Goal: Task Accomplishment & Management: Manage account settings

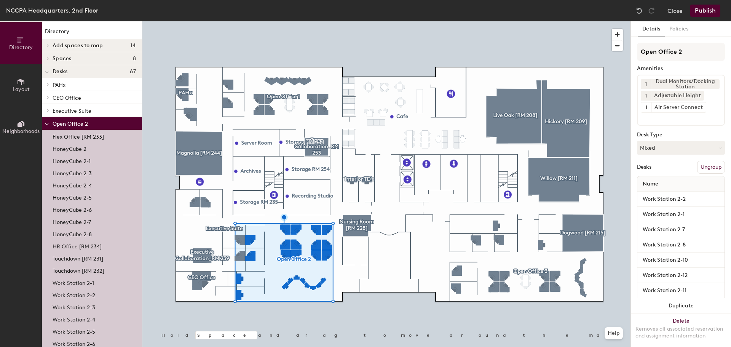
click at [75, 197] on p "HoneyCube 2-5" at bounding box center [72, 196] width 39 height 9
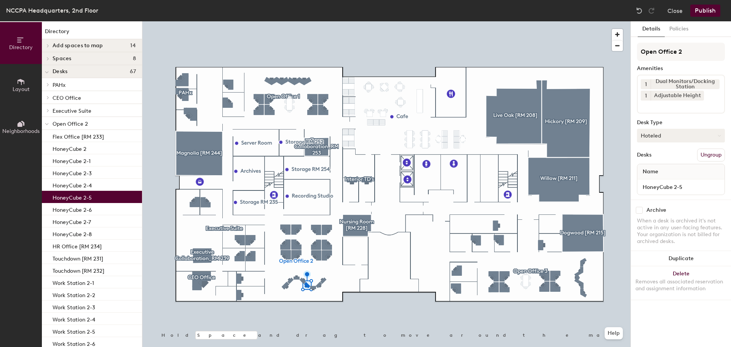
click at [671, 136] on button "Hoteled" at bounding box center [681, 136] width 88 height 14
click at [656, 157] on div "Assigned" at bounding box center [675, 158] width 76 height 11
click at [677, 26] on button "Policies" at bounding box center [679, 29] width 28 height 16
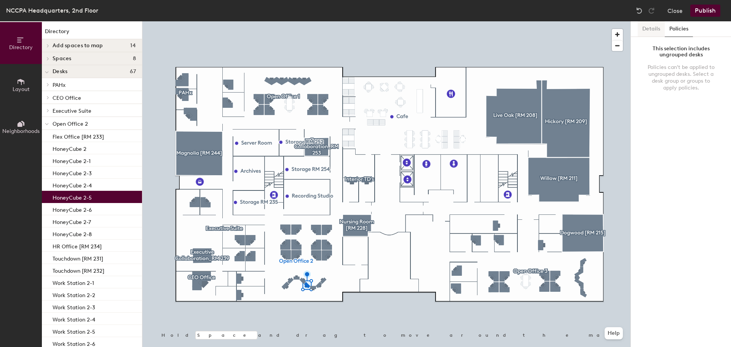
click at [648, 29] on button "Details" at bounding box center [651, 29] width 27 height 16
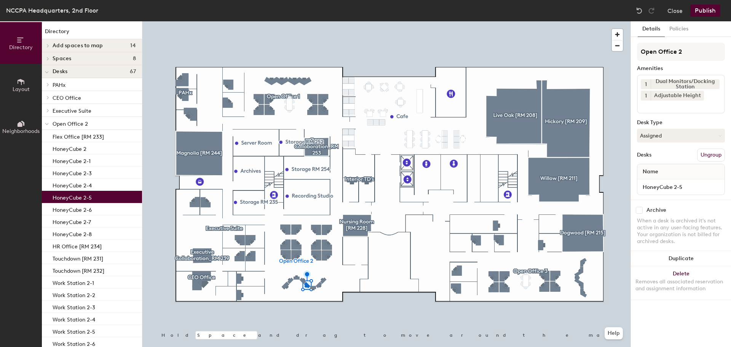
click at [706, 11] on button "Publish" at bounding box center [705, 11] width 30 height 12
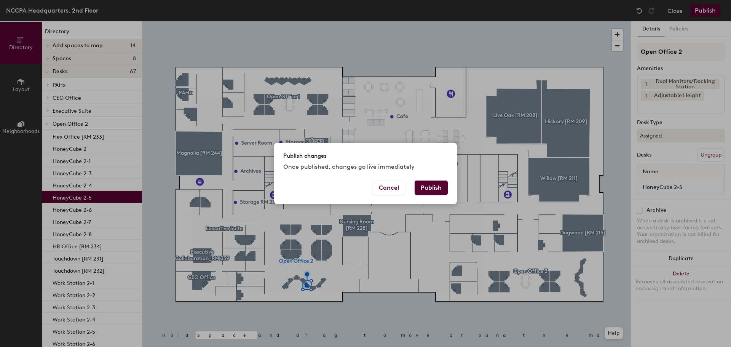
click at [439, 190] on button "Publish" at bounding box center [431, 187] width 33 height 14
